Goal: Book appointment/travel/reservation

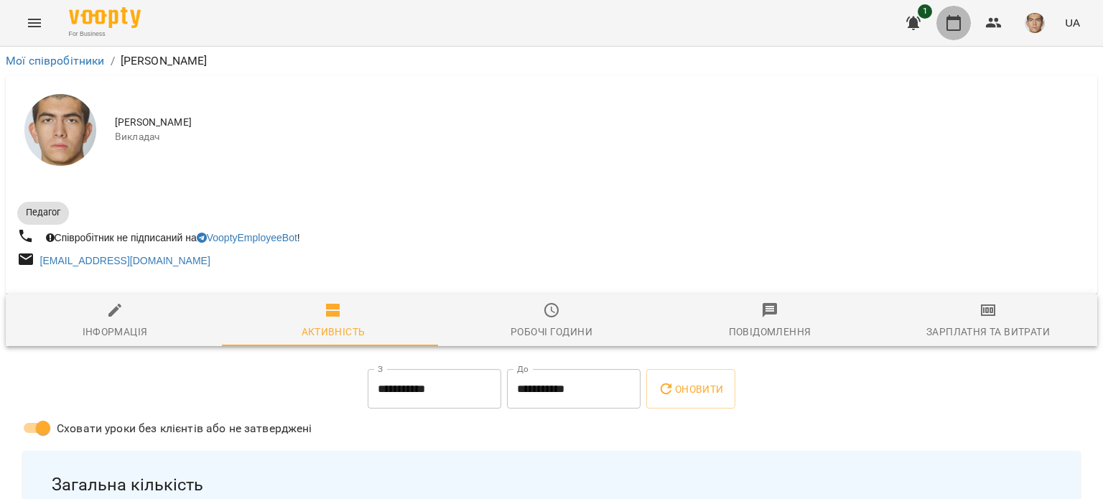
click at [968, 29] on button "button" at bounding box center [953, 23] width 34 height 34
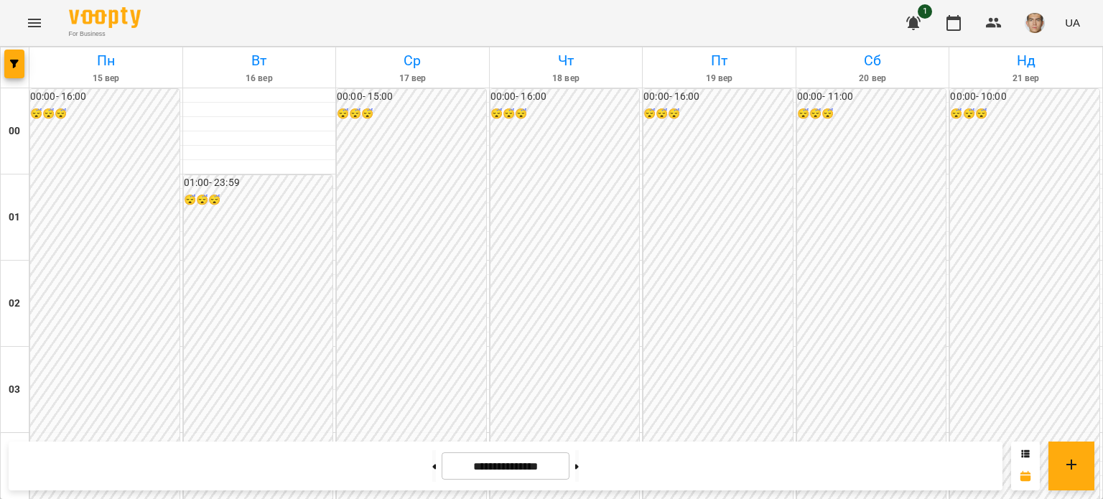
scroll to position [1221, 0]
click at [432, 470] on button at bounding box center [434, 466] width 4 height 32
type input "**********"
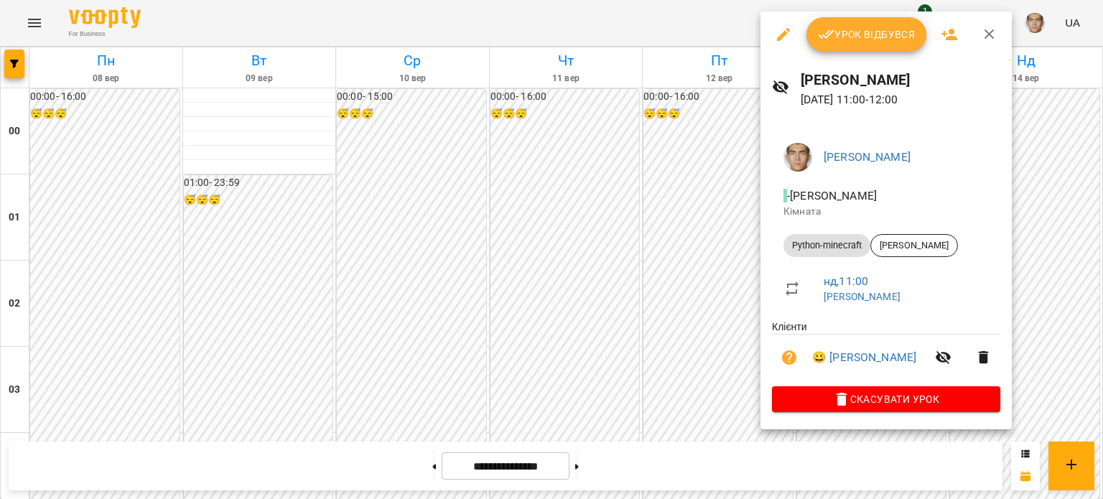
click at [715, 184] on div at bounding box center [551, 249] width 1103 height 499
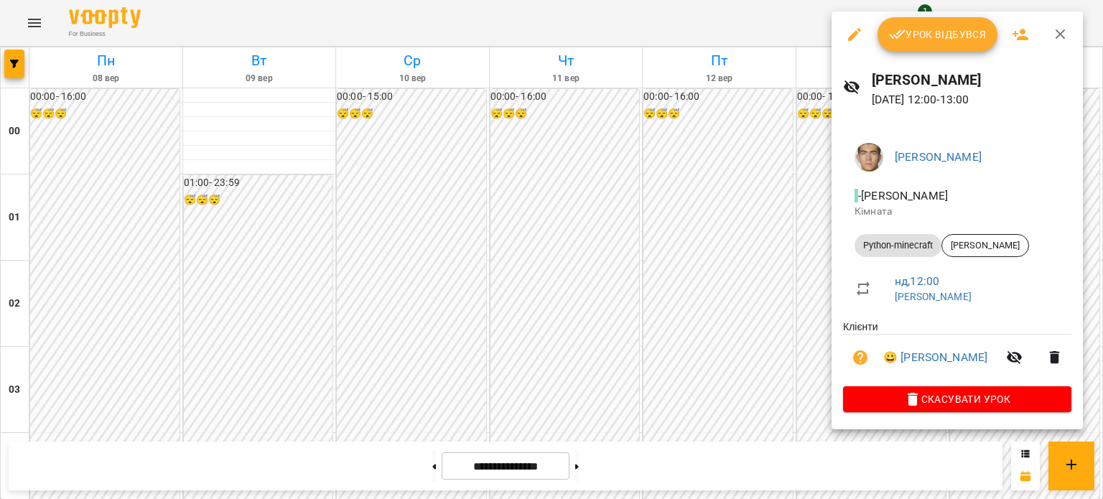
drag, startPoint x: 776, startPoint y: 220, endPoint x: 750, endPoint y: 212, distance: 26.6
click at [776, 220] on div at bounding box center [551, 249] width 1103 height 499
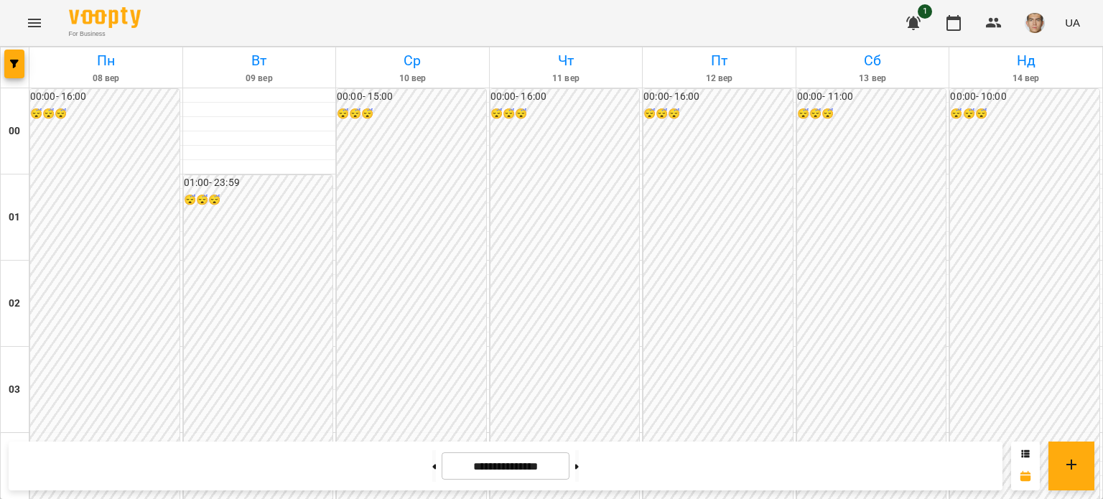
scroll to position [1149, 0]
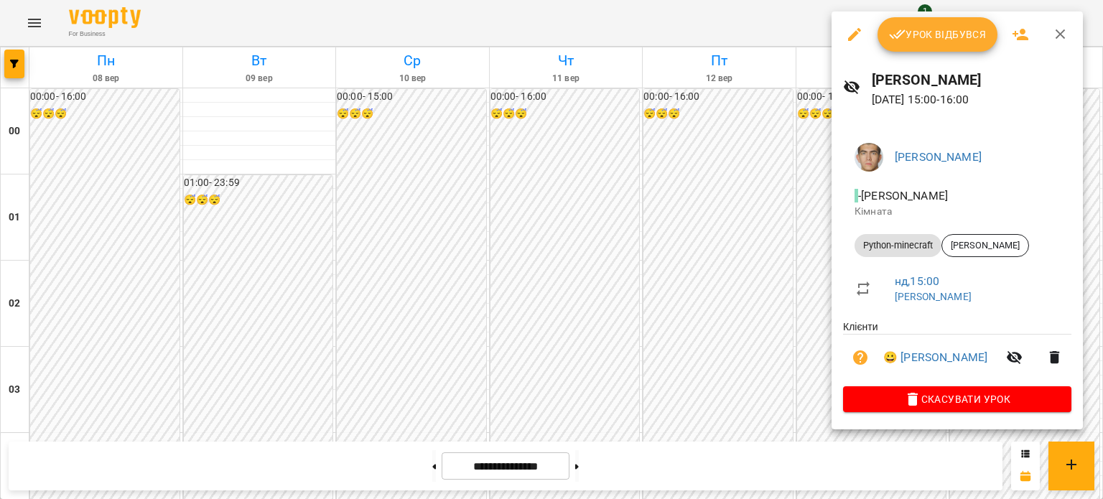
click at [711, 225] on div at bounding box center [551, 249] width 1103 height 499
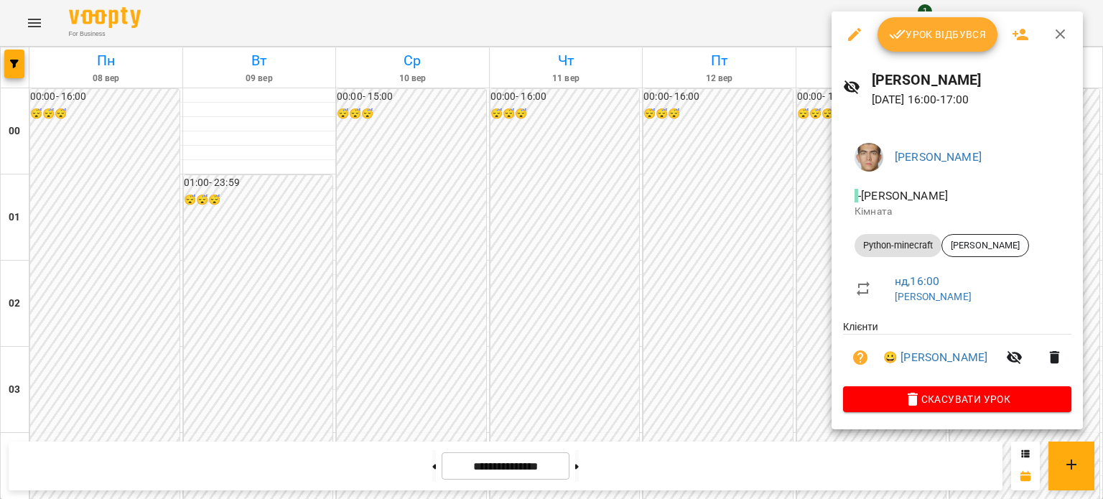
click at [801, 239] on div at bounding box center [551, 249] width 1103 height 499
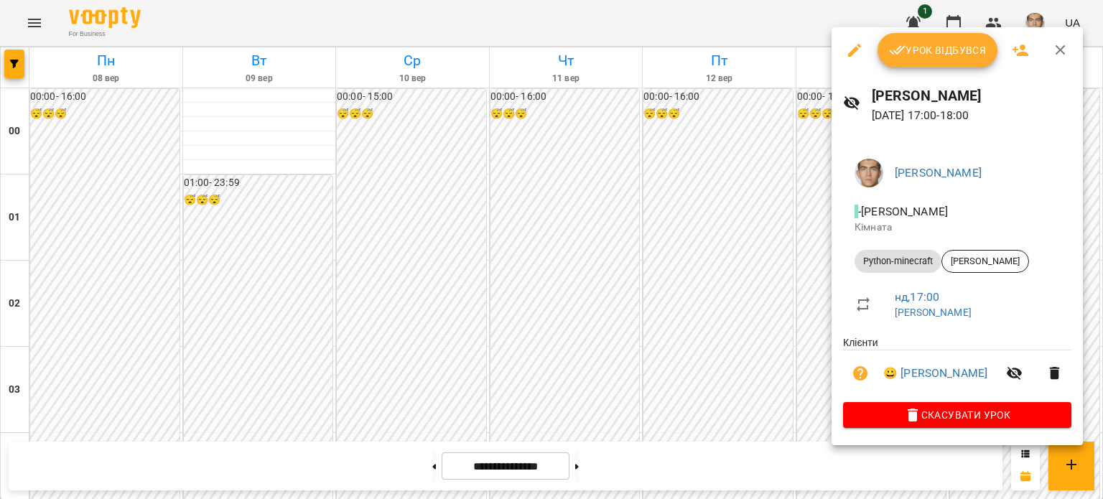
click at [712, 212] on div at bounding box center [551, 249] width 1103 height 499
